Goal: Transaction & Acquisition: Book appointment/travel/reservation

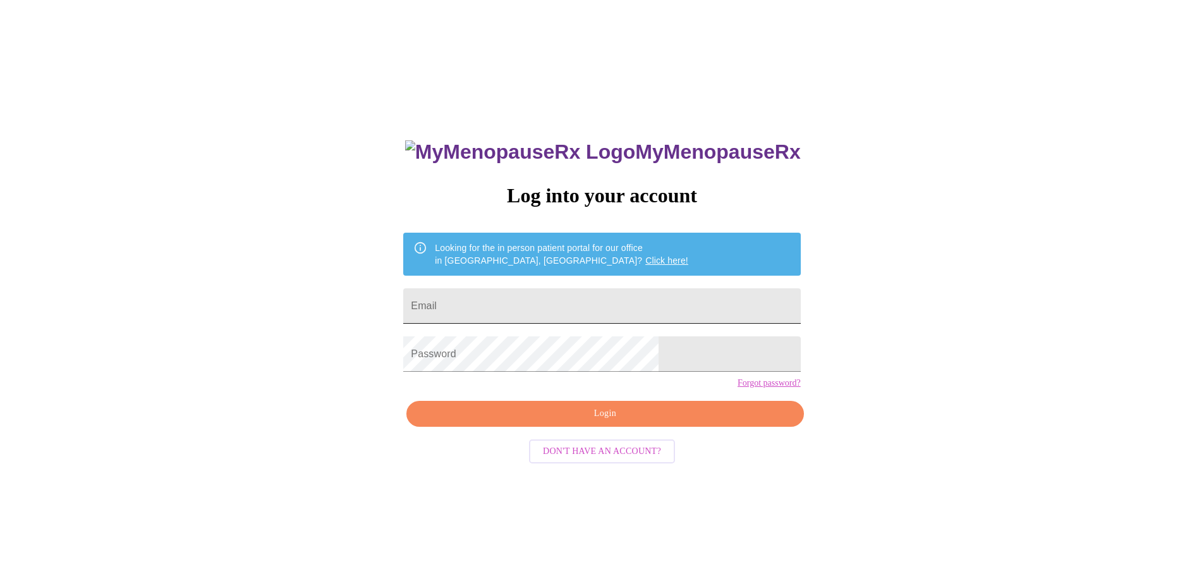
click at [582, 298] on input "Email" at bounding box center [601, 305] width 397 height 35
type input "[PERSON_NAME][EMAIL_ADDRESS][DOMAIN_NAME]"
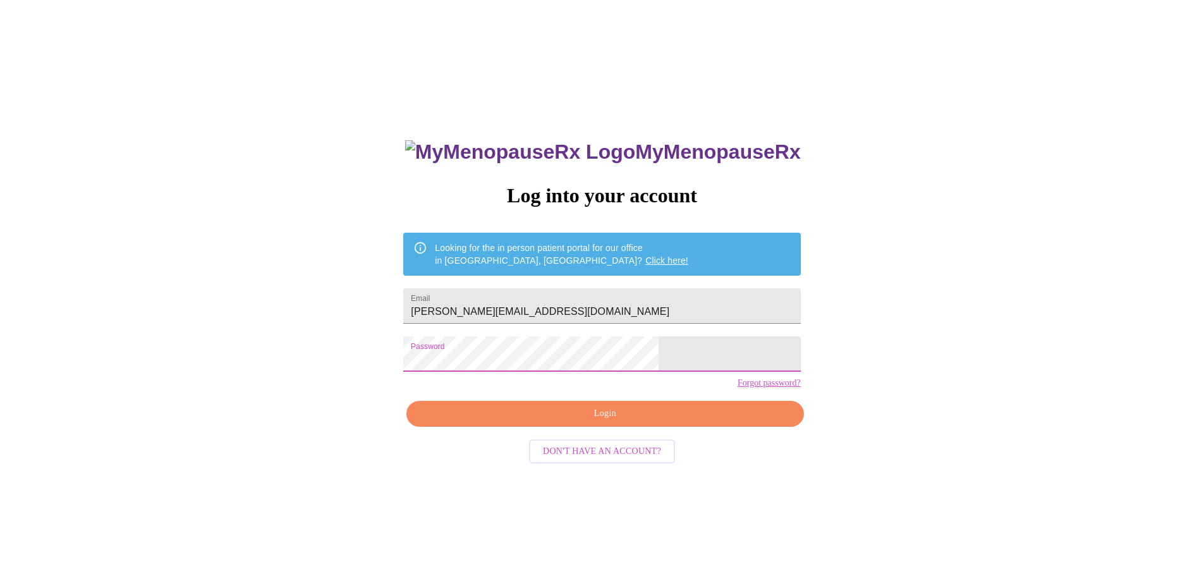
click at [586, 422] on span "Login" at bounding box center [605, 414] width 368 height 16
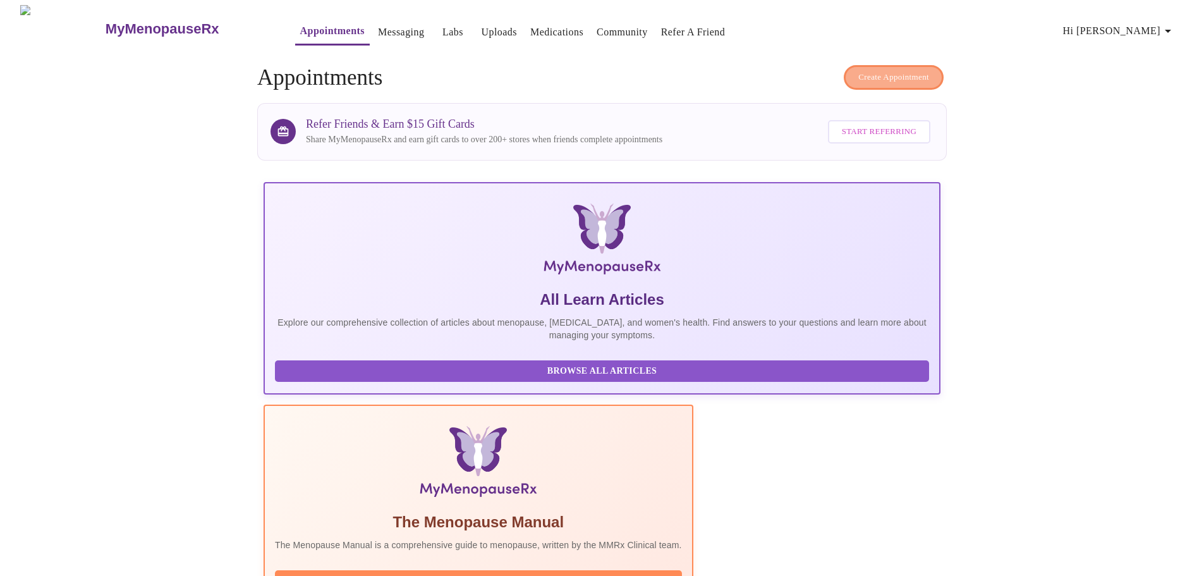
click at [897, 70] on span "Create Appointment" at bounding box center [893, 77] width 71 height 15
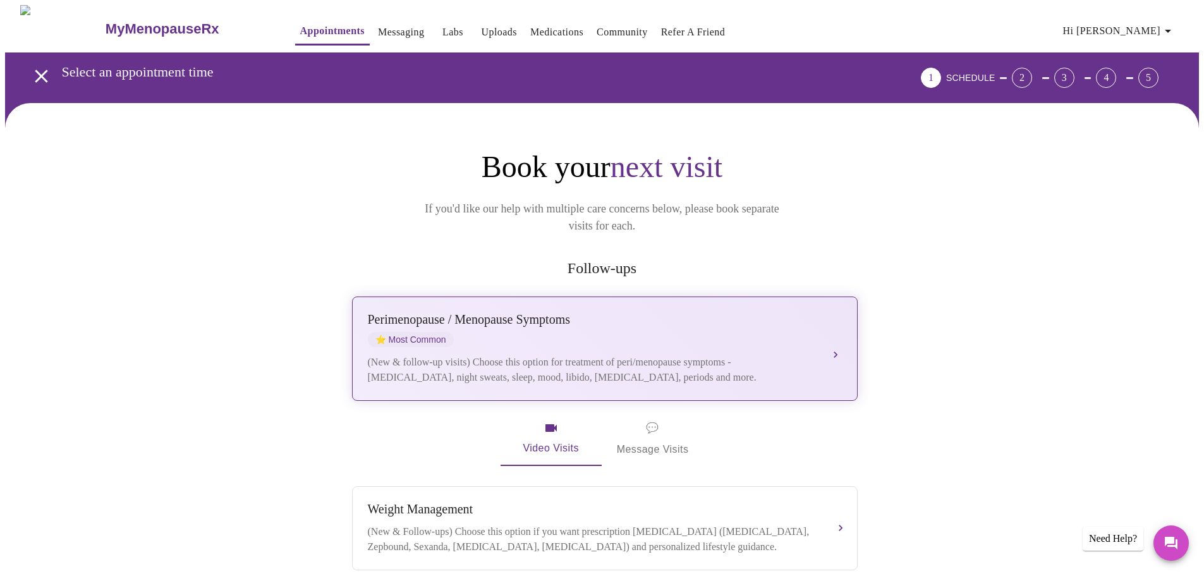
click at [721, 326] on div "[MEDICAL_DATA] / Menopause Symptoms ⭐ Most Common" at bounding box center [592, 329] width 449 height 35
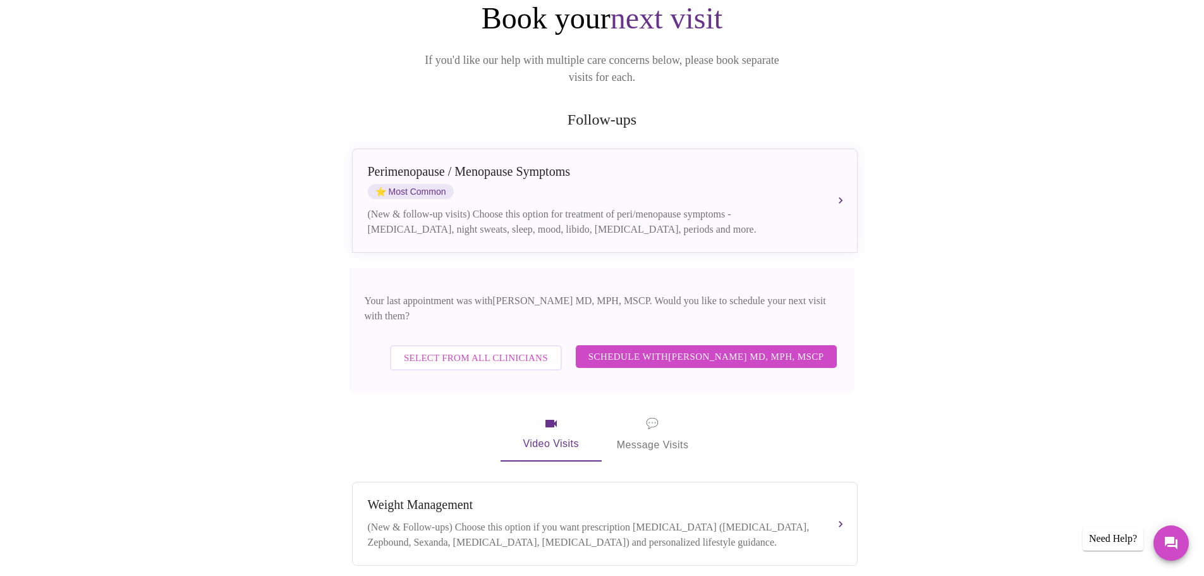
scroll to position [190, 0]
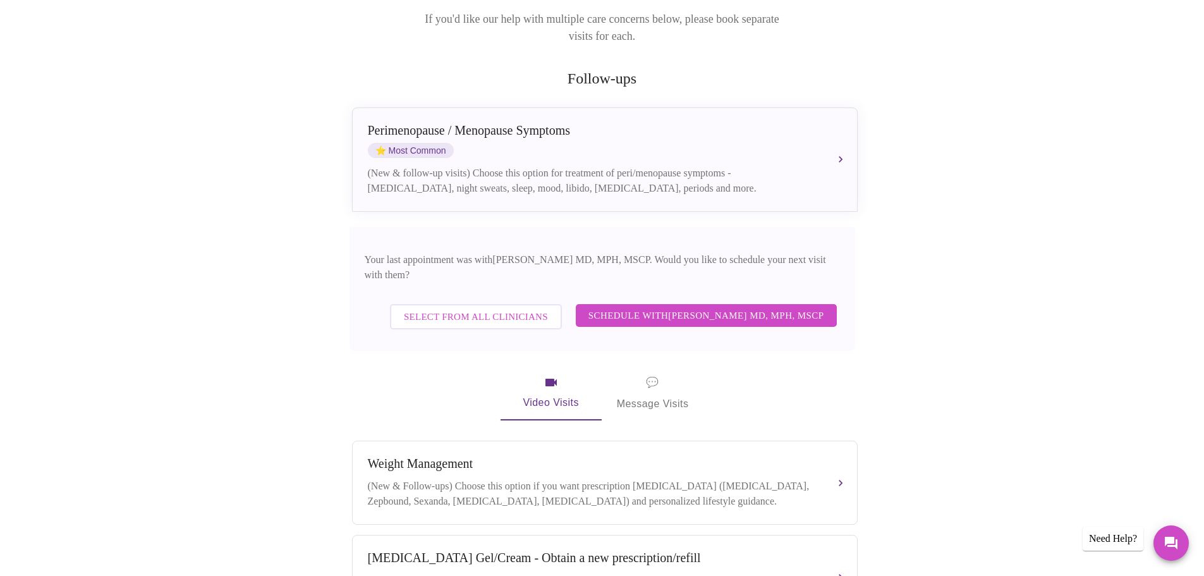
click at [750, 307] on span "Schedule with [PERSON_NAME] MD, MPH, MSCP" at bounding box center [706, 315] width 236 height 16
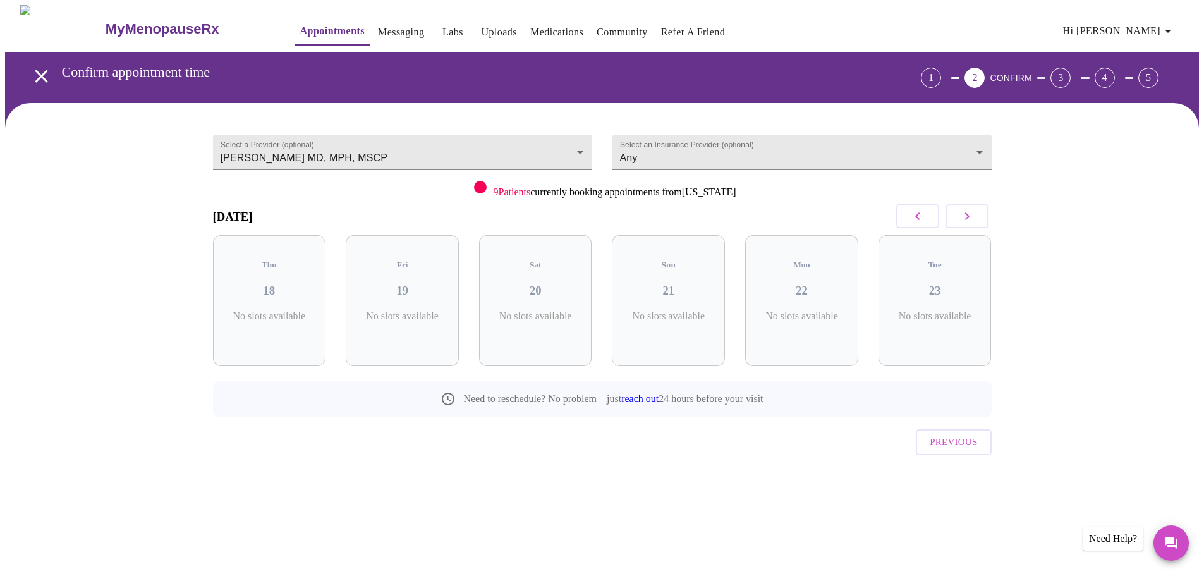
scroll to position [0, 0]
click at [980, 220] on button "button" at bounding box center [971, 216] width 43 height 24
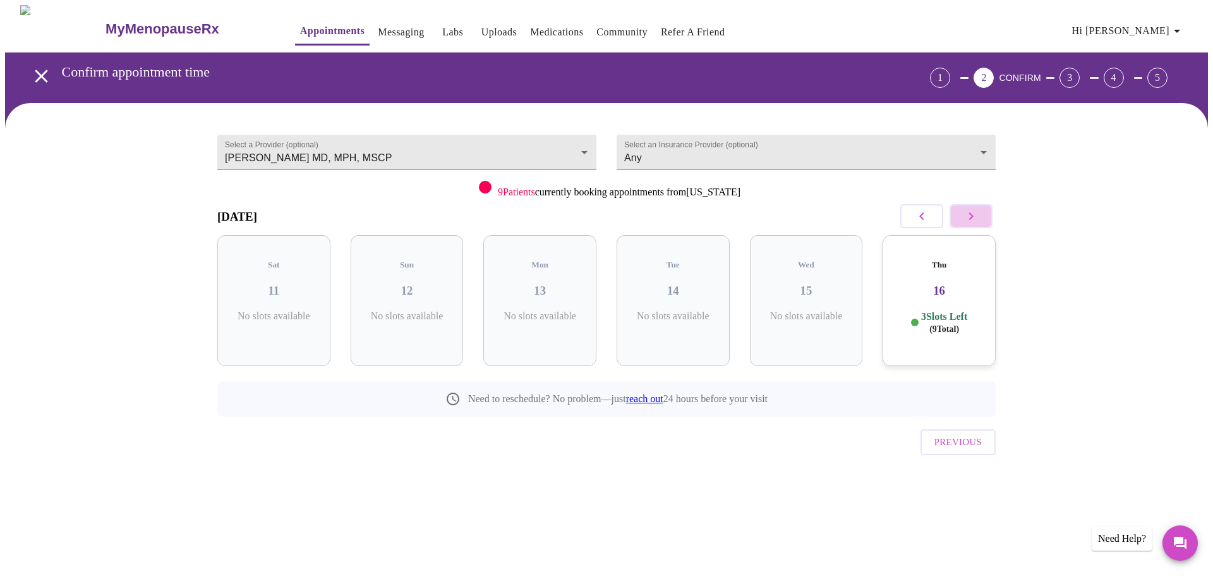
click at [980, 220] on button "button" at bounding box center [971, 216] width 43 height 24
click at [974, 218] on icon "button" at bounding box center [971, 216] width 15 height 15
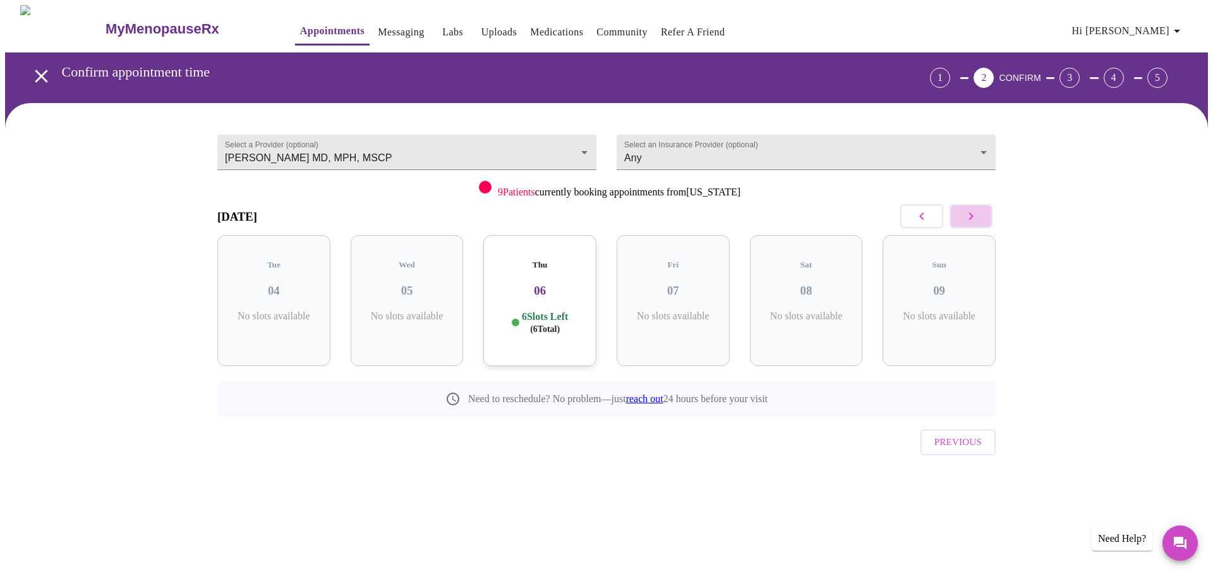
click at [974, 218] on icon "button" at bounding box center [971, 216] width 15 height 15
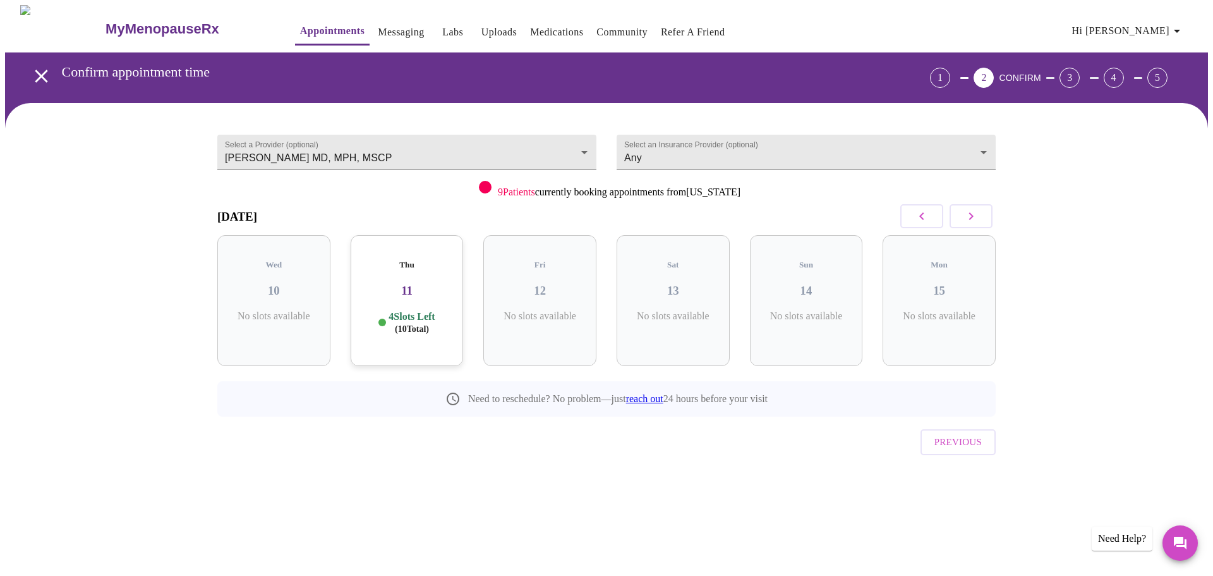
click at [919, 221] on icon "button" at bounding box center [921, 216] width 15 height 15
click at [920, 221] on icon "button" at bounding box center [921, 216] width 15 height 15
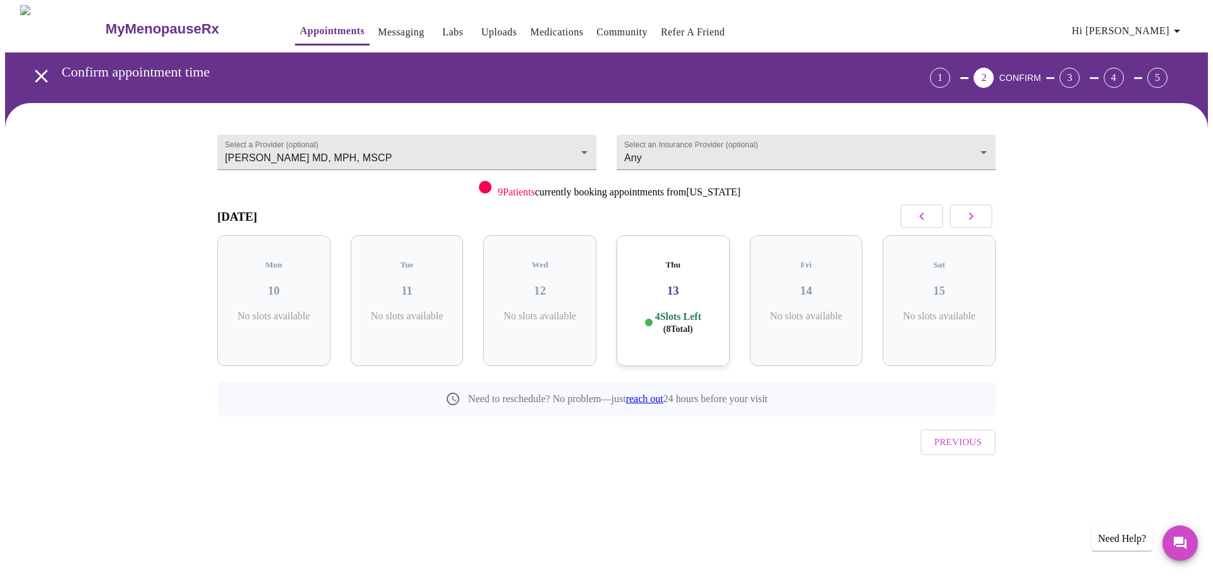
click at [964, 217] on icon "button" at bounding box center [971, 216] width 15 height 15
click at [833, 284] on h3 "20" at bounding box center [806, 291] width 93 height 14
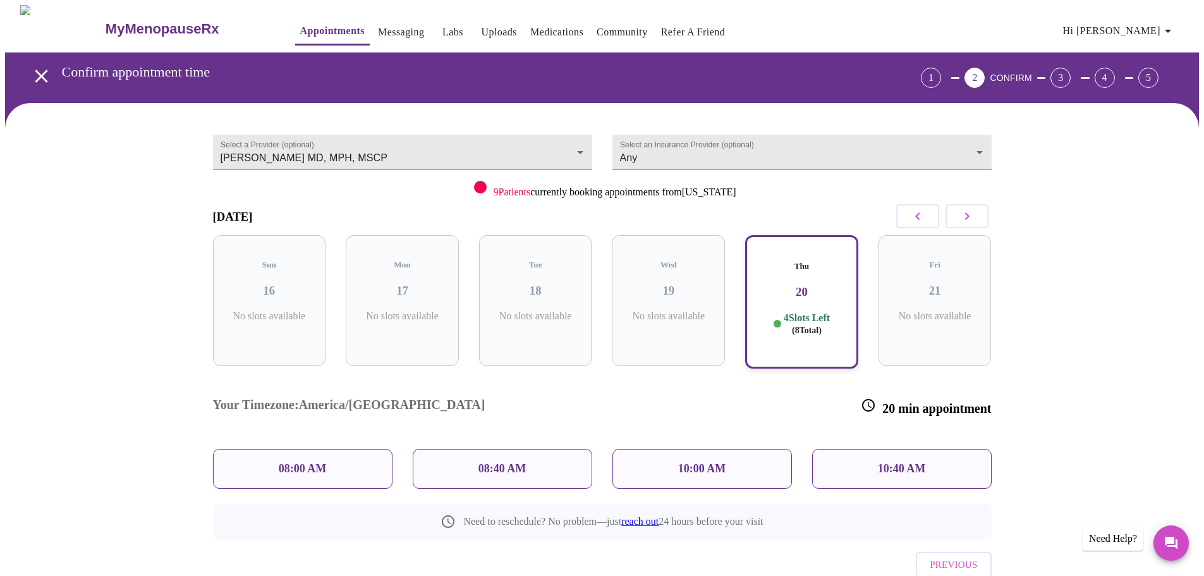
click at [696, 462] on p "10:00 AM" at bounding box center [702, 468] width 48 height 13
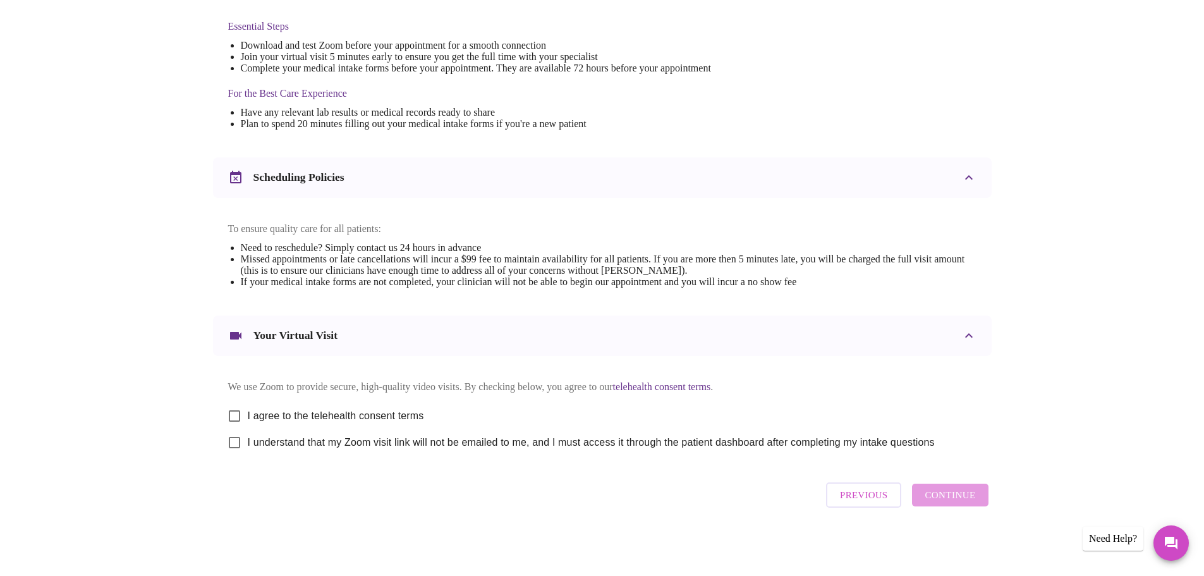
scroll to position [341, 0]
click at [236, 415] on input "I agree to the telehealth consent terms" at bounding box center [234, 416] width 27 height 27
checkbox input "true"
click at [230, 444] on input "I understand that my Zoom visit link will not be emailed to me, and I must acce…" at bounding box center [234, 442] width 27 height 27
checkbox input "true"
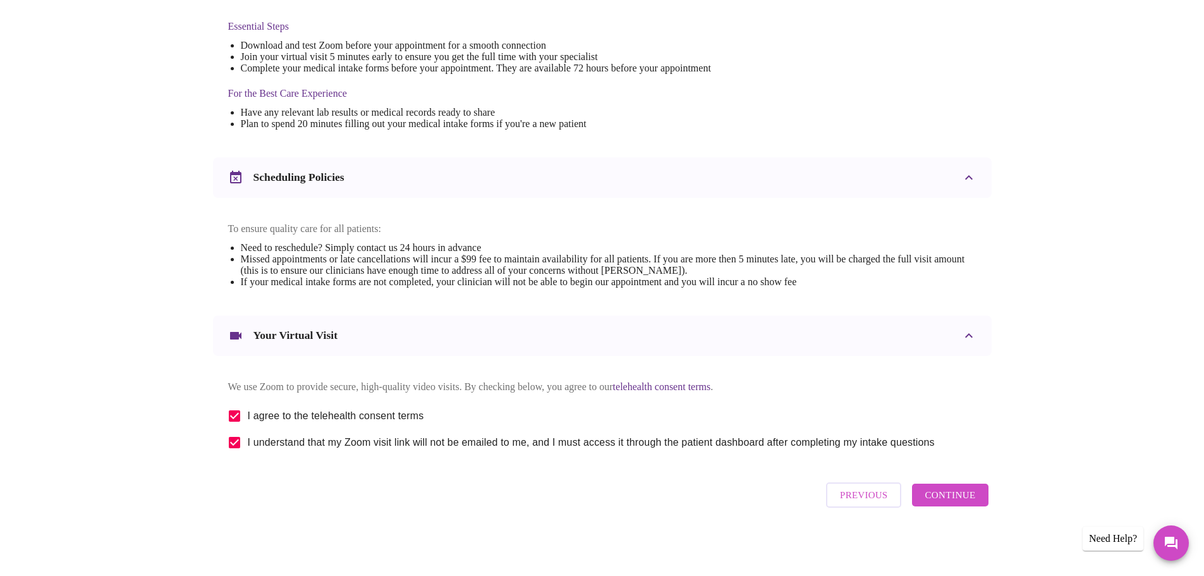
click at [938, 495] on span "Continue" at bounding box center [950, 495] width 51 height 16
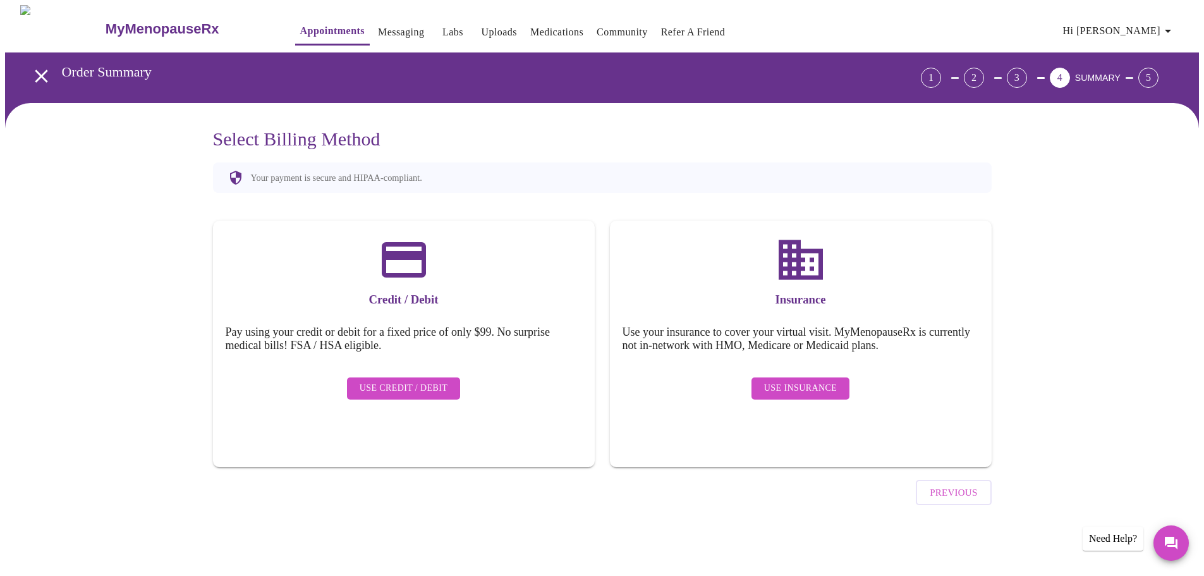
scroll to position [0, 0]
click at [832, 380] on span "Use Insurance" at bounding box center [804, 388] width 73 height 16
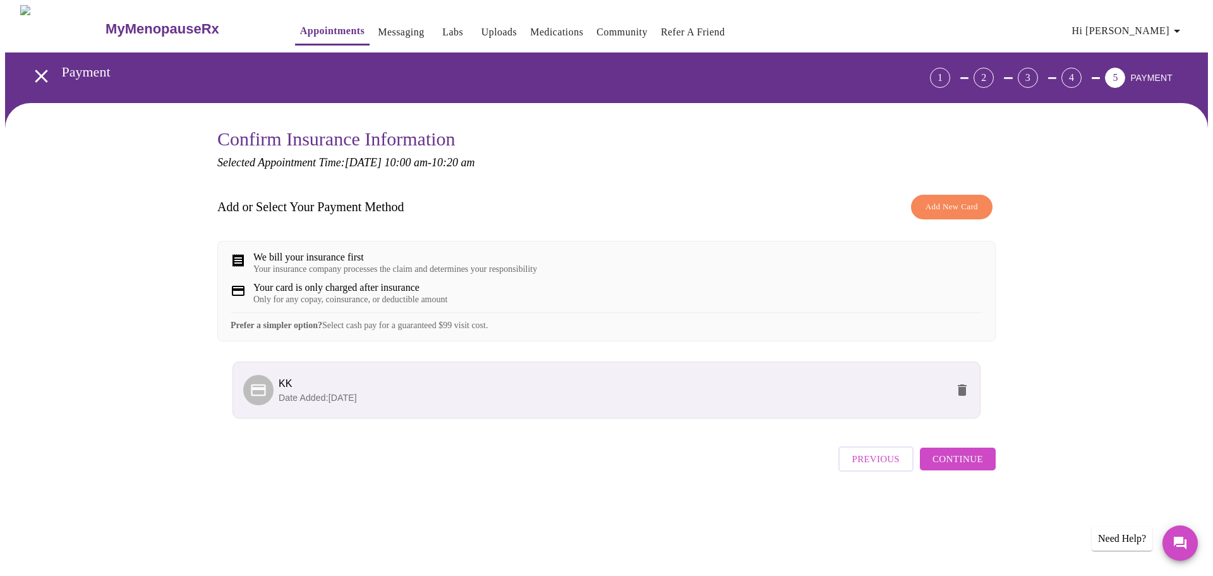
click at [960, 467] on span "Continue" at bounding box center [958, 459] width 51 height 16
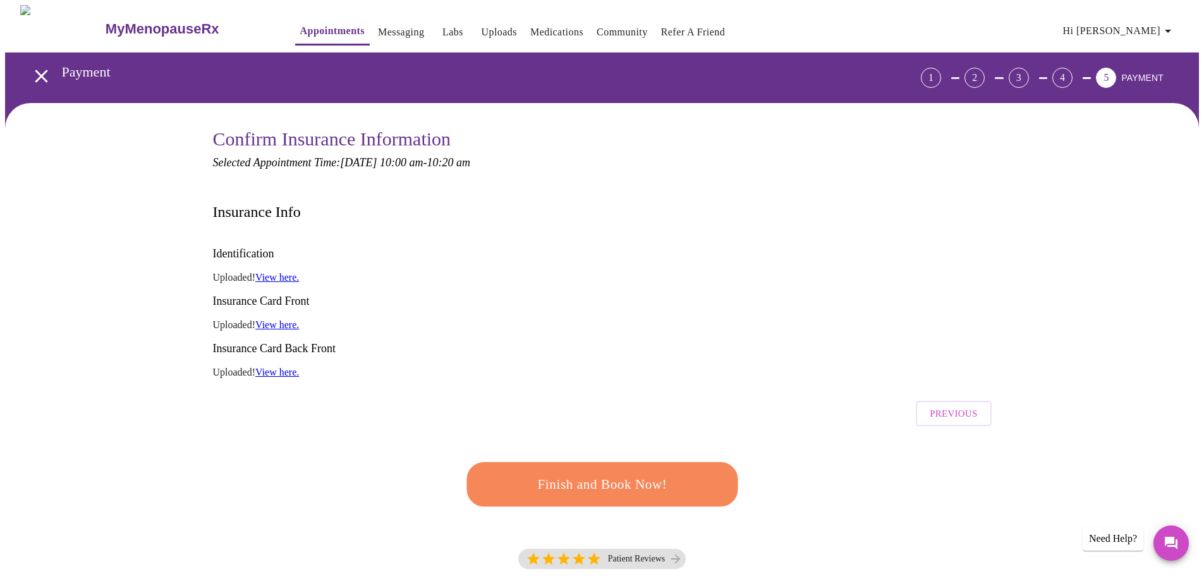
click at [651, 473] on span "Finish and Book Now!" at bounding box center [602, 484] width 234 height 23
